Goal: Task Accomplishment & Management: Use online tool/utility

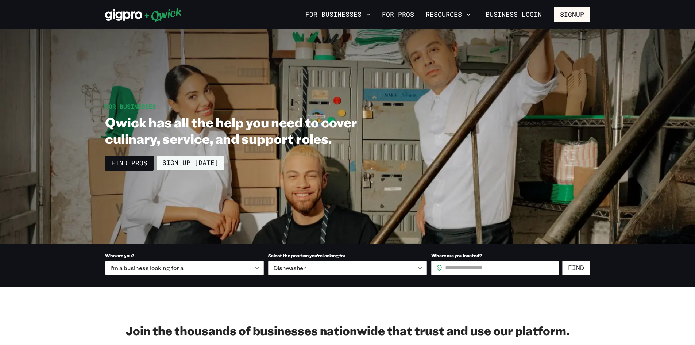
click at [186, 162] on link "Sign up [DATE]" at bounding box center [191, 163] width 68 height 15
click at [574, 14] on button "Signup" at bounding box center [572, 14] width 37 height 15
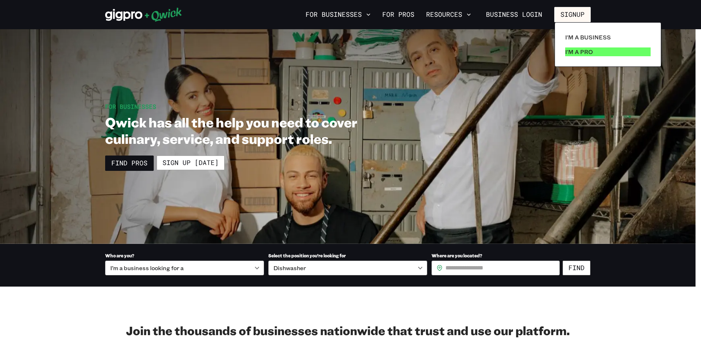
click at [570, 56] on p "I'm a Pro" at bounding box center [579, 51] width 28 height 9
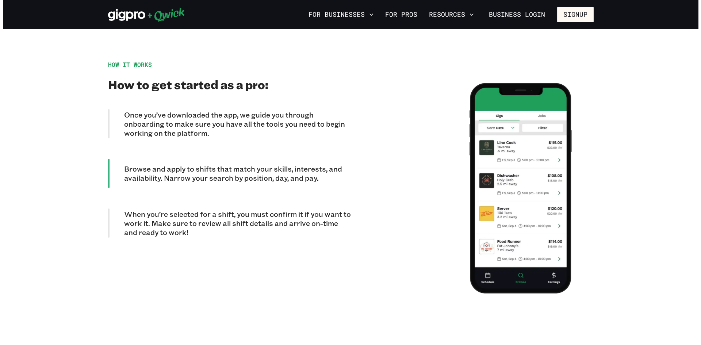
scroll to position [621, 0]
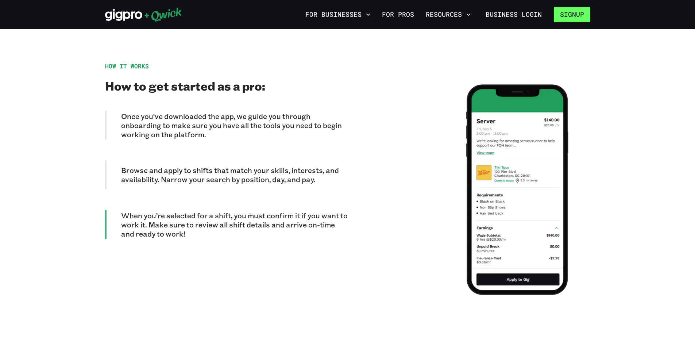
click at [566, 19] on button "Signup" at bounding box center [572, 14] width 37 height 15
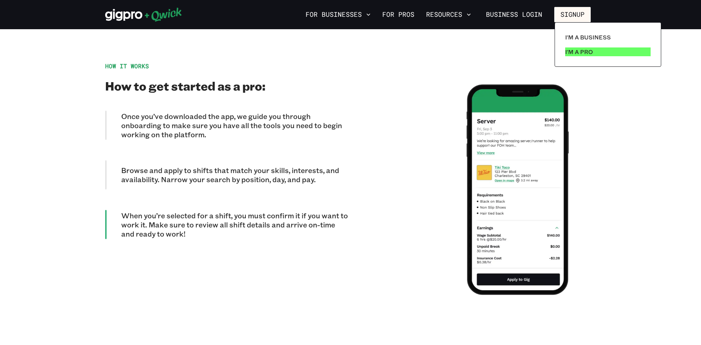
click at [577, 52] on p "I'm a Pro" at bounding box center [579, 51] width 28 height 9
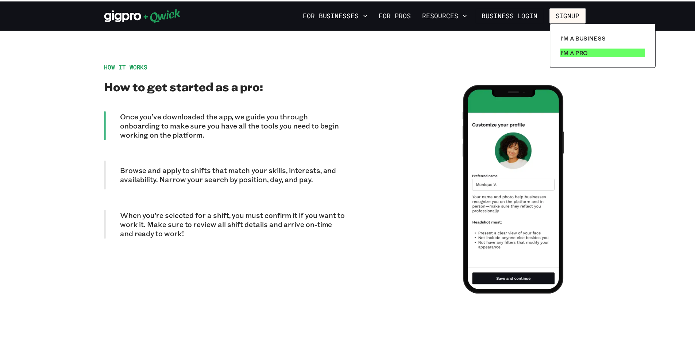
scroll to position [0, 0]
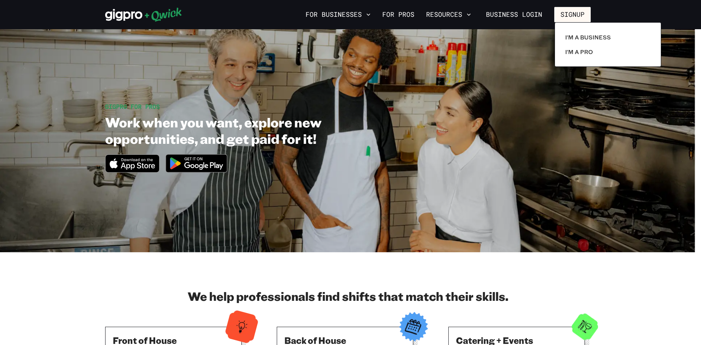
drag, startPoint x: 538, startPoint y: 73, endPoint x: 534, endPoint y: 74, distance: 4.9
click at [538, 73] on div at bounding box center [350, 172] width 701 height 345
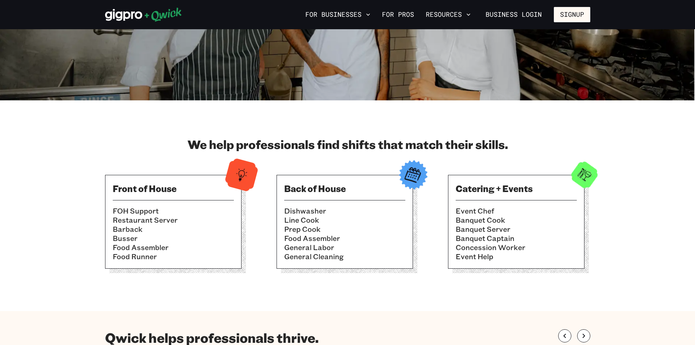
scroll to position [153, 0]
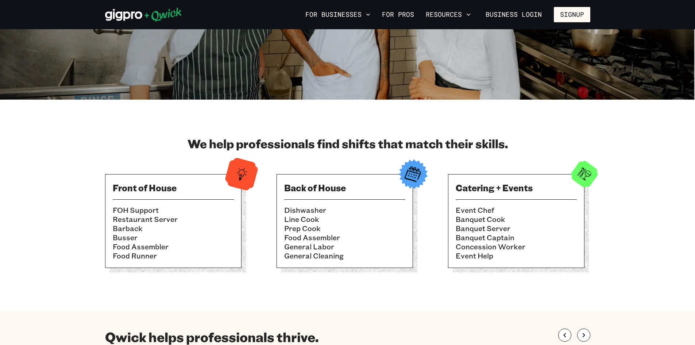
click at [588, 174] on img at bounding box center [585, 174] width 36 height 36
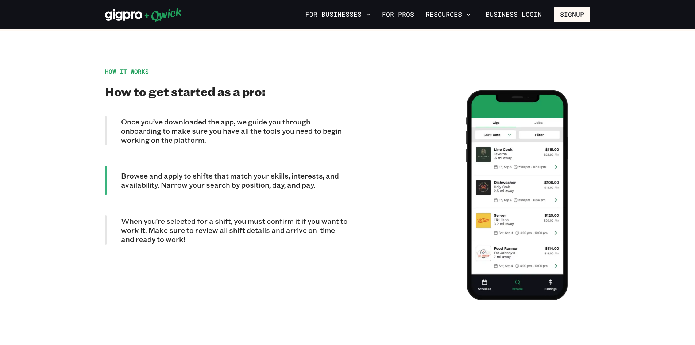
scroll to position [554, 0]
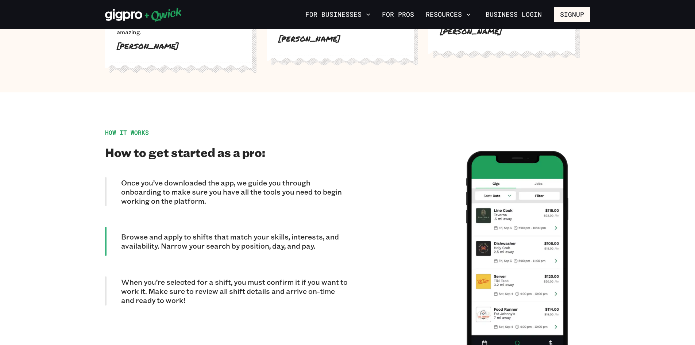
click at [135, 184] on p "Once you’ve downloaded the app, we guide you through onboarding to make sure yo…" at bounding box center [234, 191] width 227 height 27
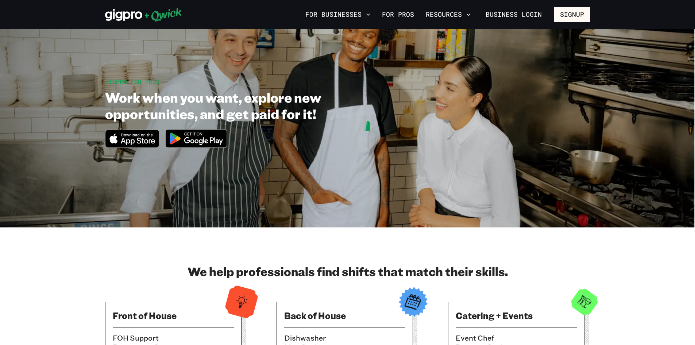
scroll to position [0, 0]
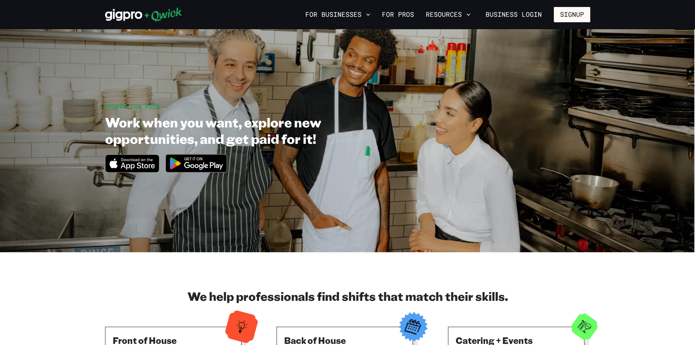
click at [137, 11] on icon at bounding box center [143, 14] width 77 height 15
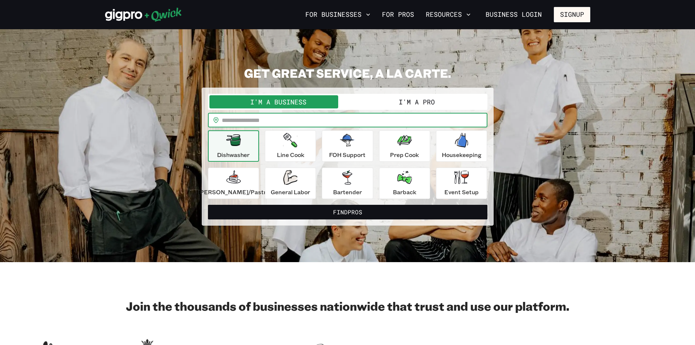
click at [252, 122] on input "text" at bounding box center [355, 120] width 266 height 15
type input "*****"
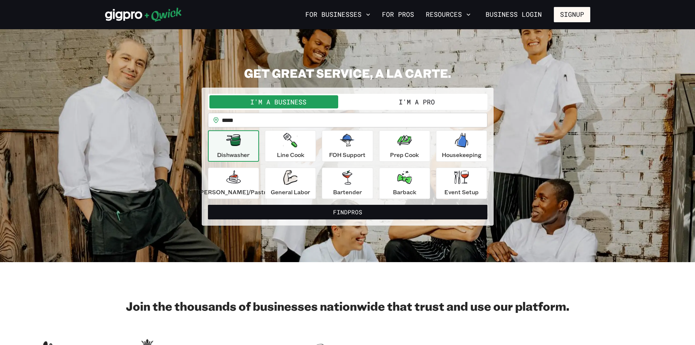
click at [439, 100] on button "I'm a Pro" at bounding box center [417, 101] width 138 height 13
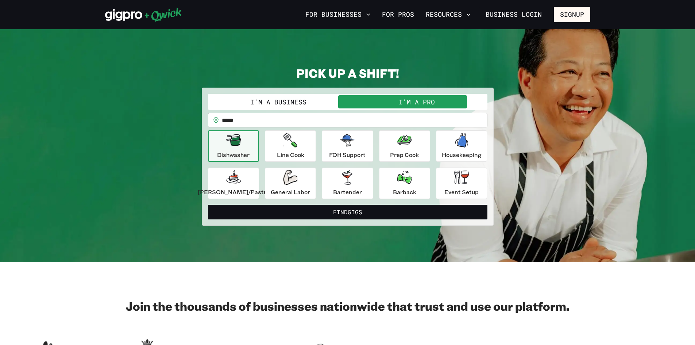
click at [263, 119] on input "*****" at bounding box center [355, 120] width 266 height 15
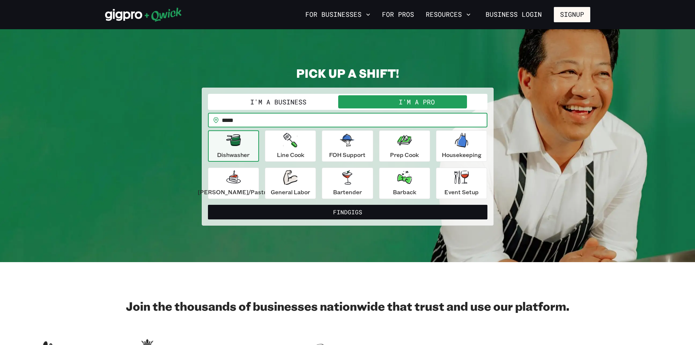
click at [208, 205] on button "Find Gigs" at bounding box center [348, 212] width 280 height 15
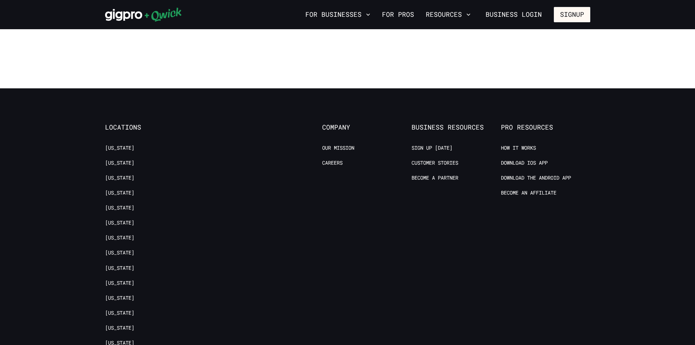
scroll to position [767, 0]
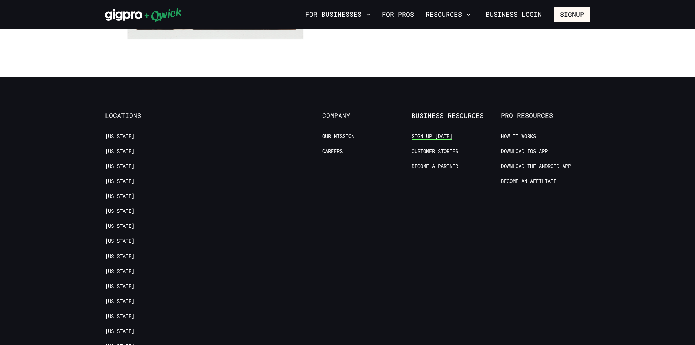
click at [433, 136] on link "Sign up [DATE]" at bounding box center [432, 136] width 41 height 7
